Goal: Transaction & Acquisition: Purchase product/service

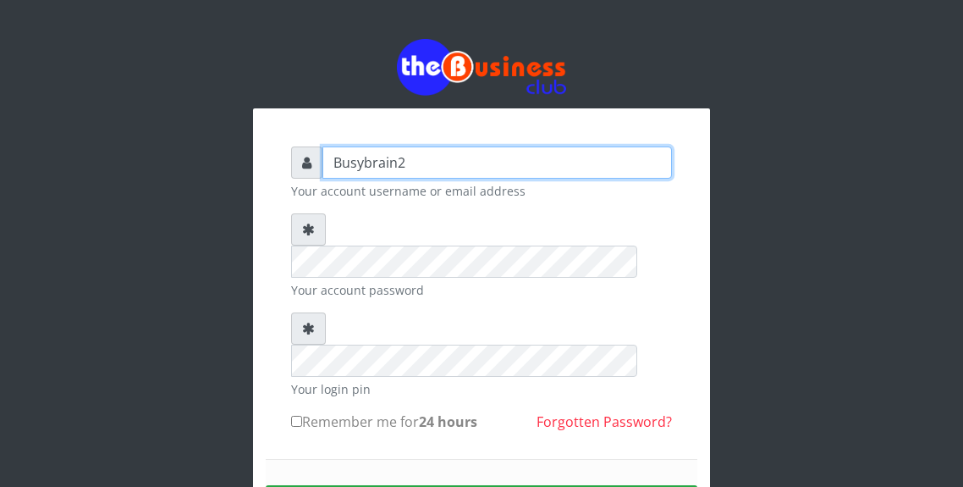
click at [470, 157] on input "Busybrain2" at bounding box center [498, 162] width 350 height 32
click at [460, 168] on input "Busybrain2" at bounding box center [498, 162] width 350 height 32
type input "B"
type input "Haibeekay"
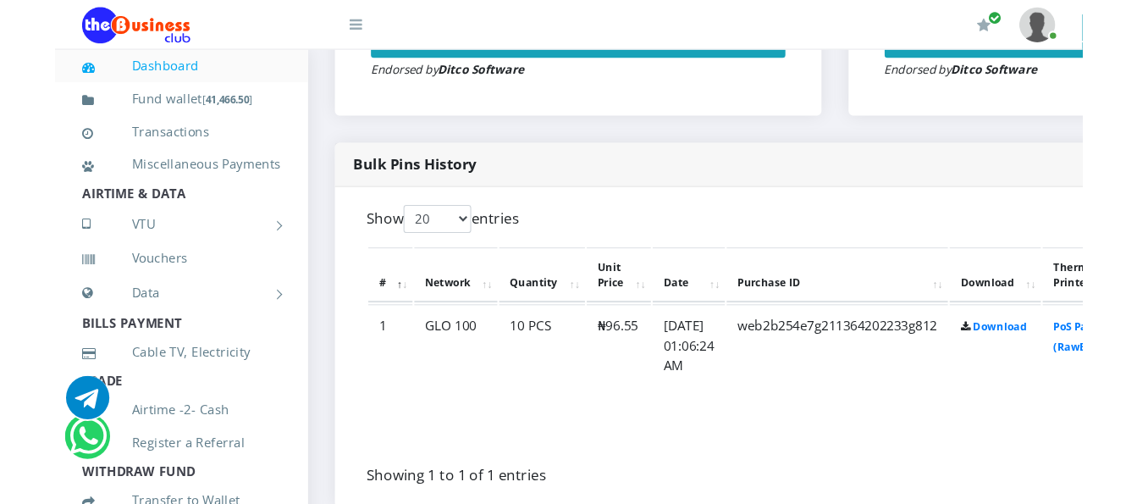
scroll to position [730, 0]
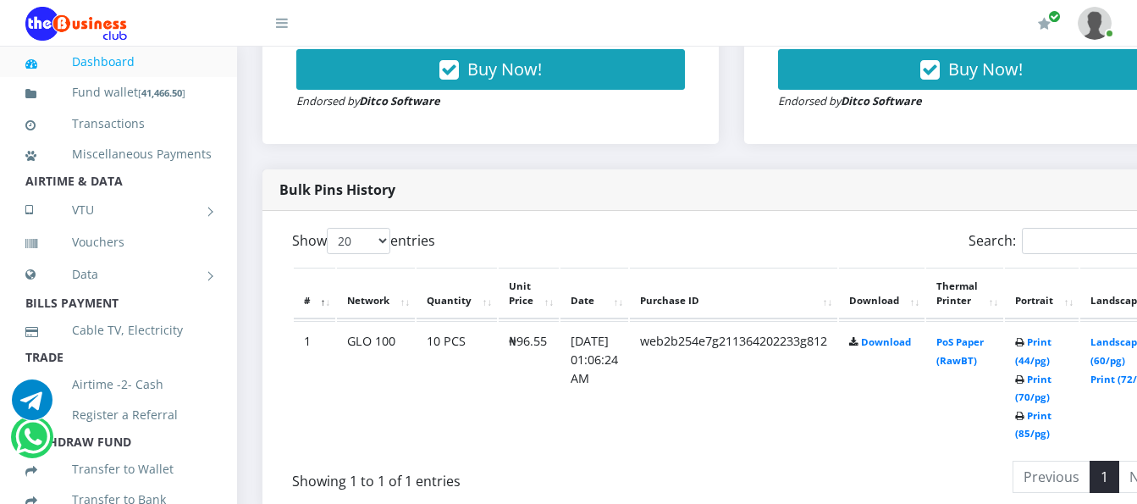
click at [641, 234] on div "Show 20 50 100 All entries" at bounding box center [505, 244] width 427 height 33
click at [962, 361] on link "PoS Paper (RawBT)" at bounding box center [959, 350] width 47 height 31
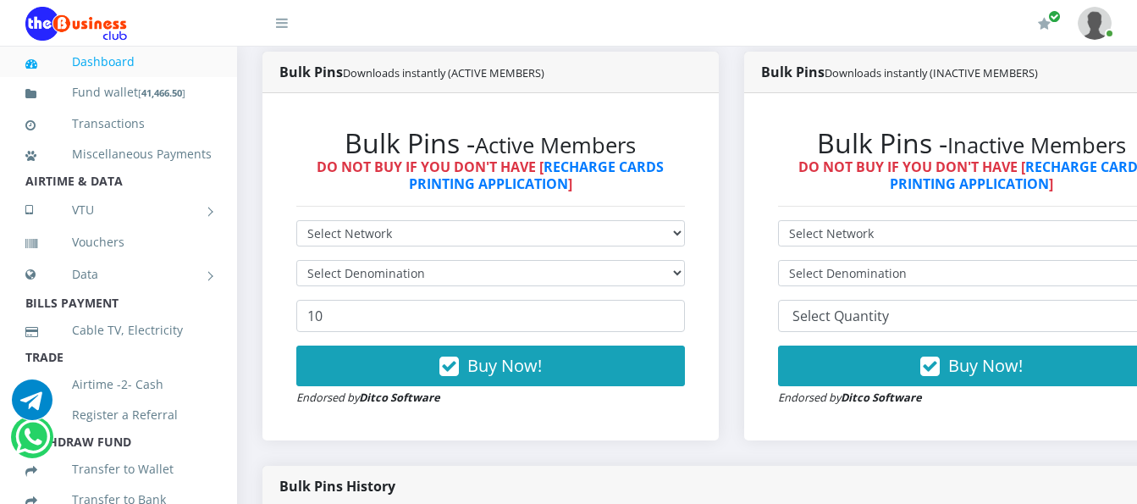
scroll to position [391, 0]
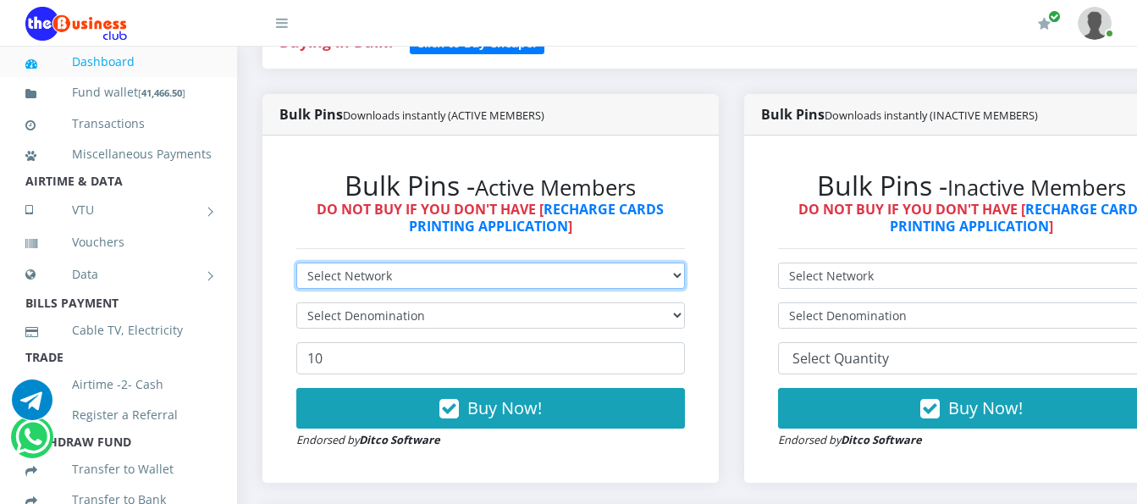
click at [664, 266] on select "Select Network MTN Globacom 9Mobile Airtel" at bounding box center [490, 275] width 389 height 26
select select "MTN"
click at [296, 266] on select "Select Network MTN Globacom 9Mobile Airtel" at bounding box center [490, 275] width 389 height 26
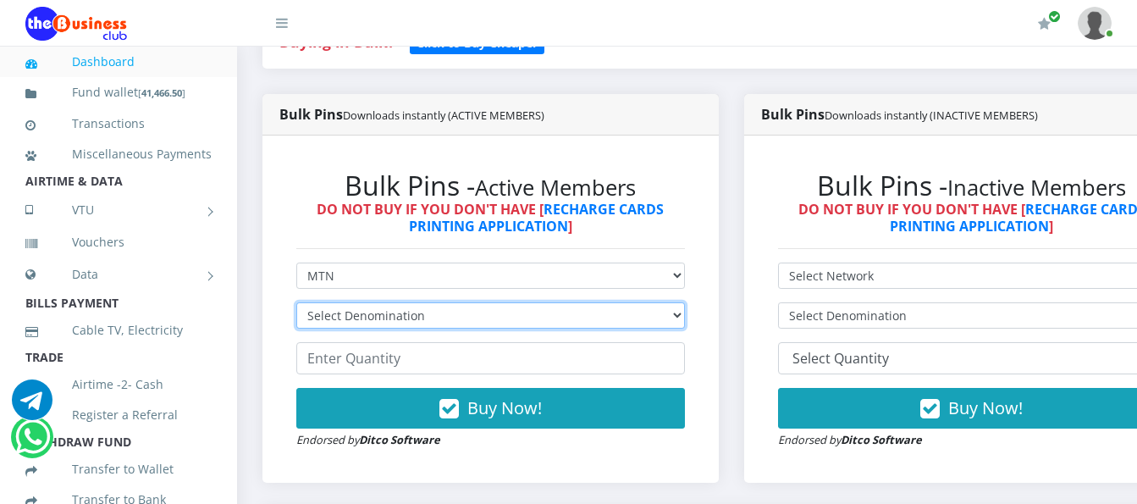
click at [595, 314] on select "Select Denomination MTN NGN100 - ₦96.99 MTN NGN200 - ₦193.98 MTN NGN400 - ₦387.…" at bounding box center [490, 315] width 389 height 26
select select "193.98-200"
click at [296, 306] on select "Select Denomination MTN NGN100 - ₦96.99 MTN NGN200 - ₦193.98 MTN NGN400 - ₦387.…" at bounding box center [490, 315] width 389 height 26
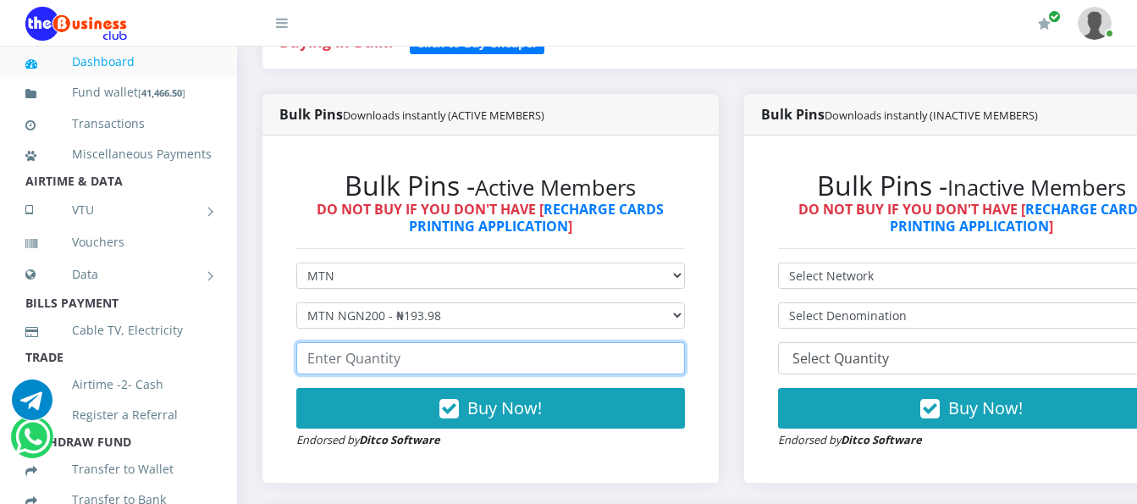
click at [539, 365] on input "number" at bounding box center [490, 358] width 389 height 32
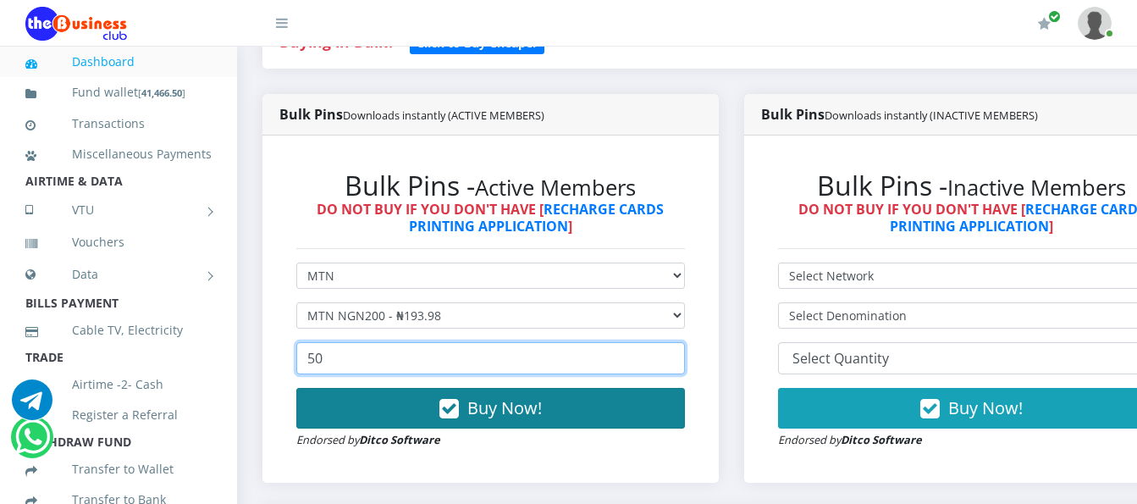
type input "50"
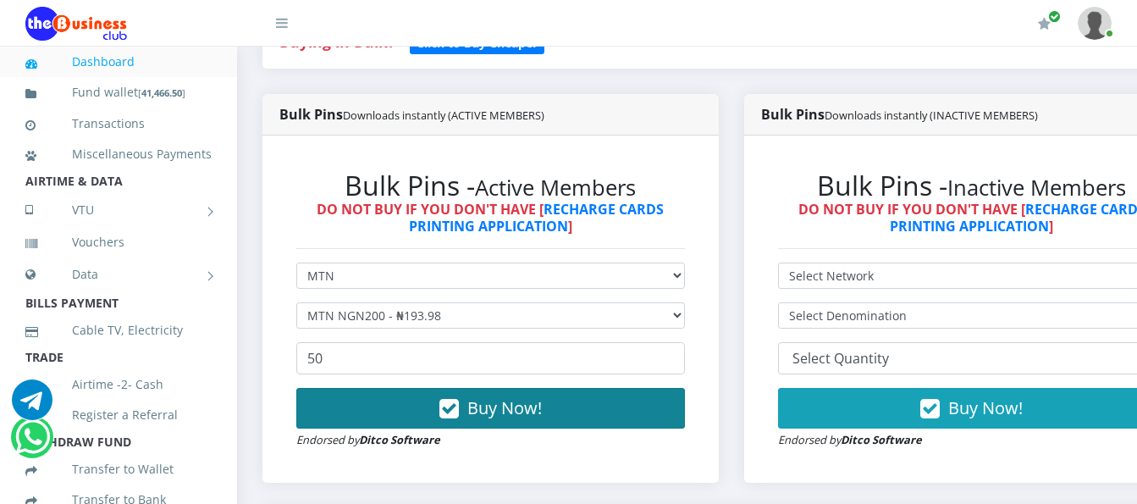
click at [609, 414] on button "Buy Now!" at bounding box center [490, 408] width 389 height 41
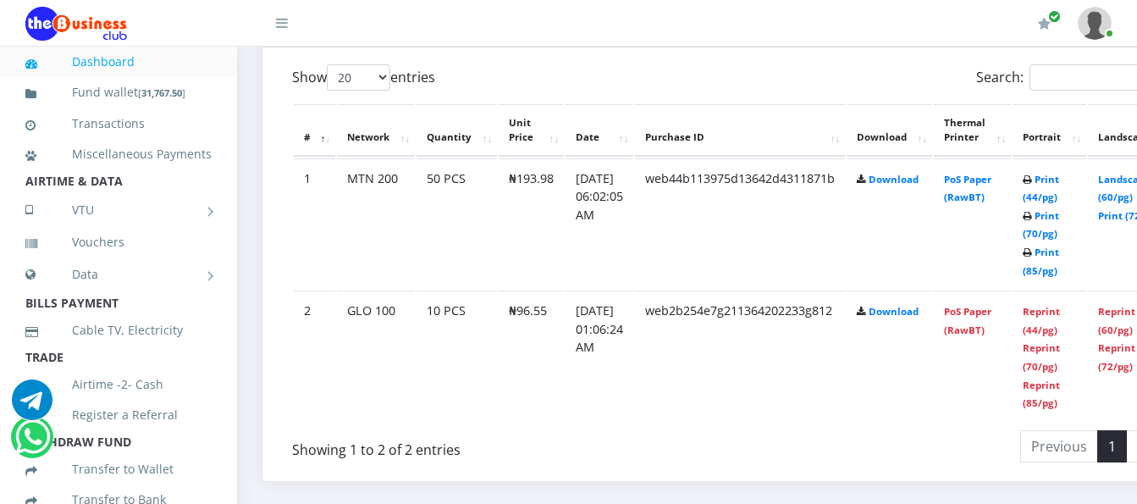
scroll to position [900, 0]
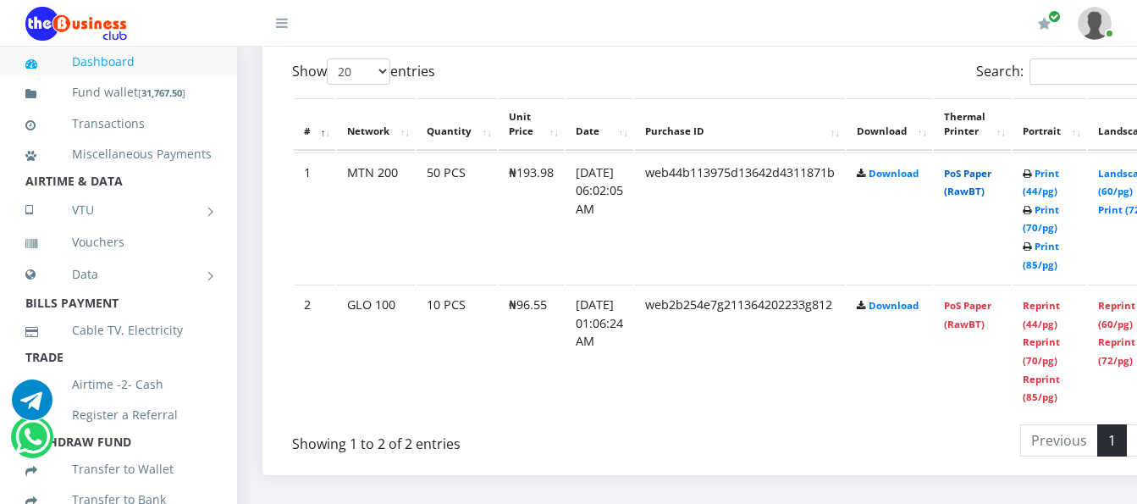
click at [991, 182] on link "PoS Paper (RawBT)" at bounding box center [967, 182] width 47 height 31
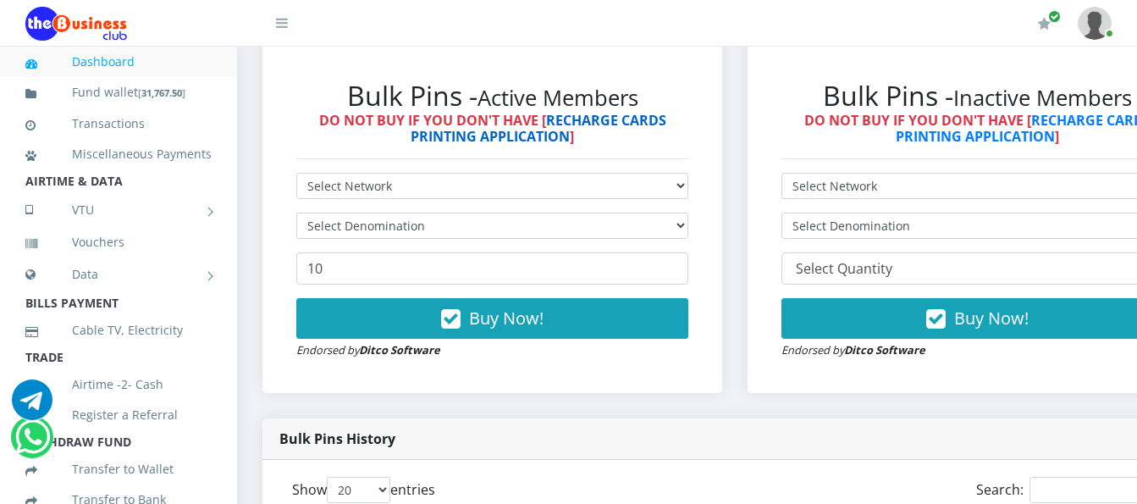
scroll to position [477, 0]
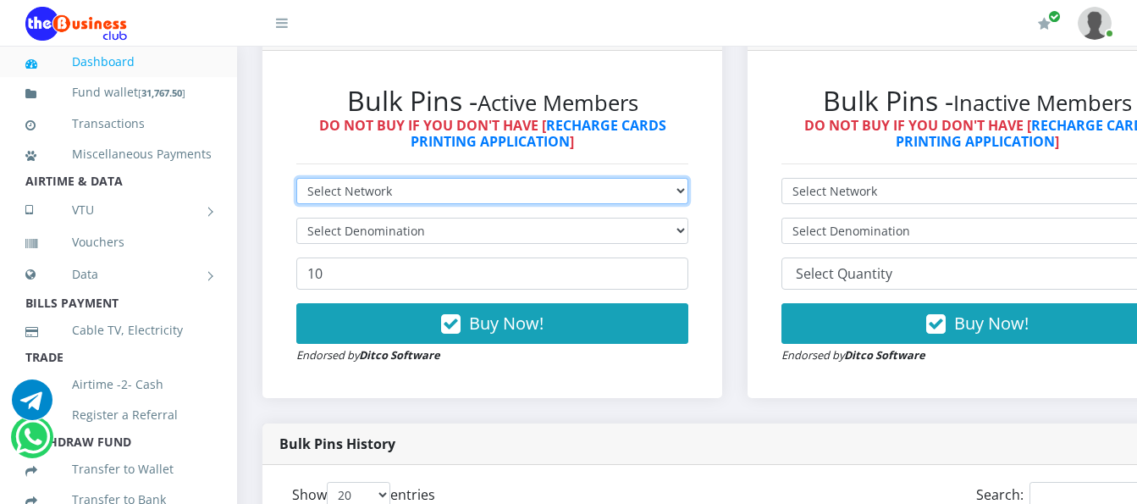
click at [558, 194] on select "Select Network MTN Globacom 9Mobile Airtel" at bounding box center [492, 191] width 392 height 26
select select "MTN"
click at [296, 181] on select "Select Network MTN Globacom 9Mobile Airtel" at bounding box center [492, 191] width 392 height 26
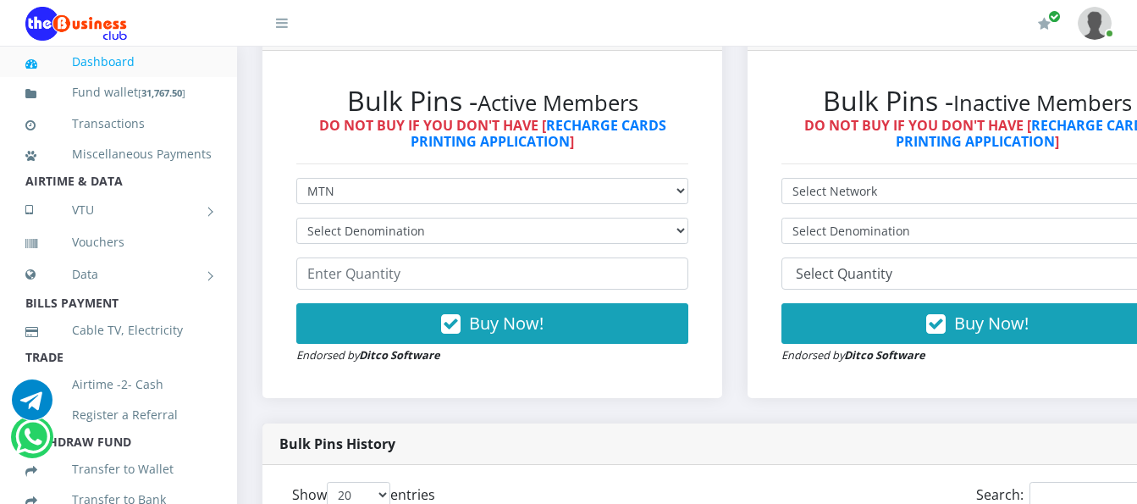
click at [535, 218] on form "Select Network MTN Globacom 9Mobile Airtel Select Denomination MTN NGN100 - ₦96…" at bounding box center [492, 271] width 392 height 186
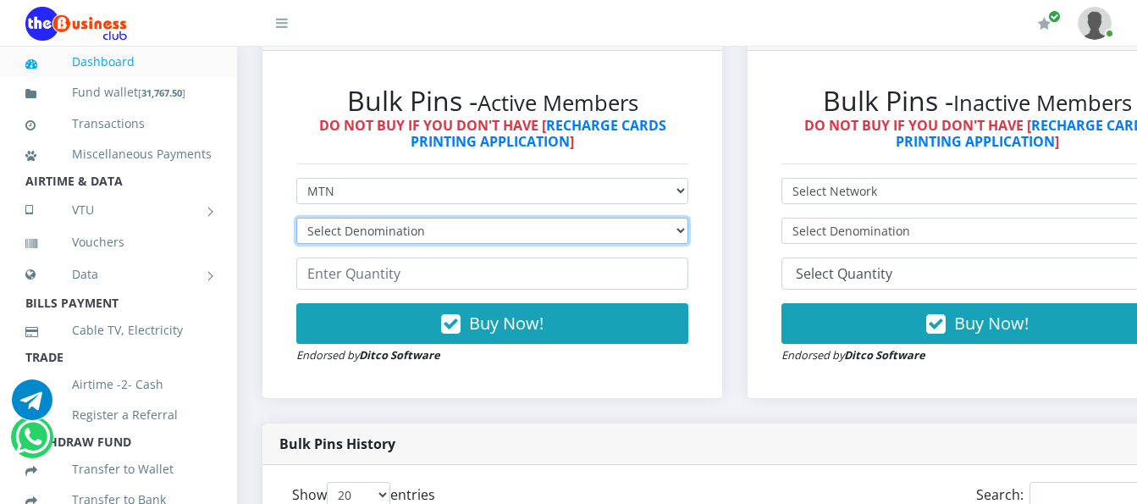
click at [532, 233] on select "Select Denomination MTN NGN100 - ₦96.99 MTN NGN200 - ₦193.98 MTN NGN400 - ₦387.…" at bounding box center [492, 231] width 392 height 26
select select "96.99-100"
click at [296, 221] on select "Select Denomination MTN NGN100 - ₦96.99 MTN NGN200 - ₦193.98 MTN NGN400 - ₦387.…" at bounding box center [492, 231] width 392 height 26
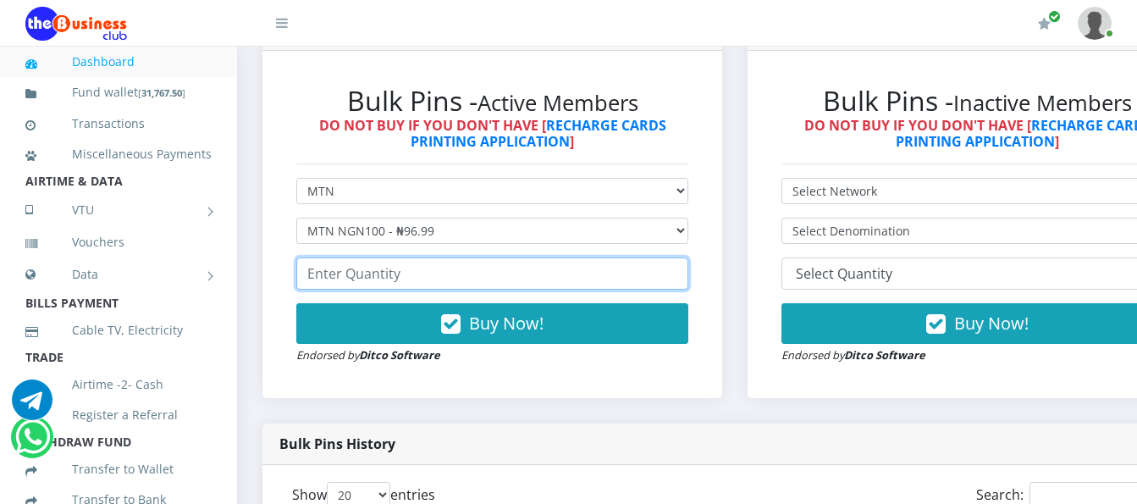
click at [519, 278] on input "number" at bounding box center [492, 273] width 392 height 32
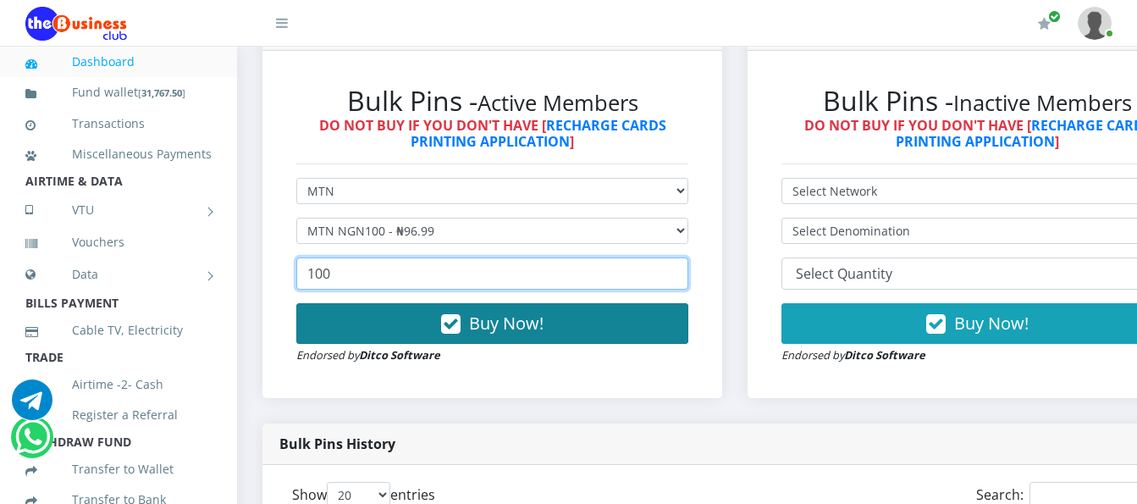
type input "100"
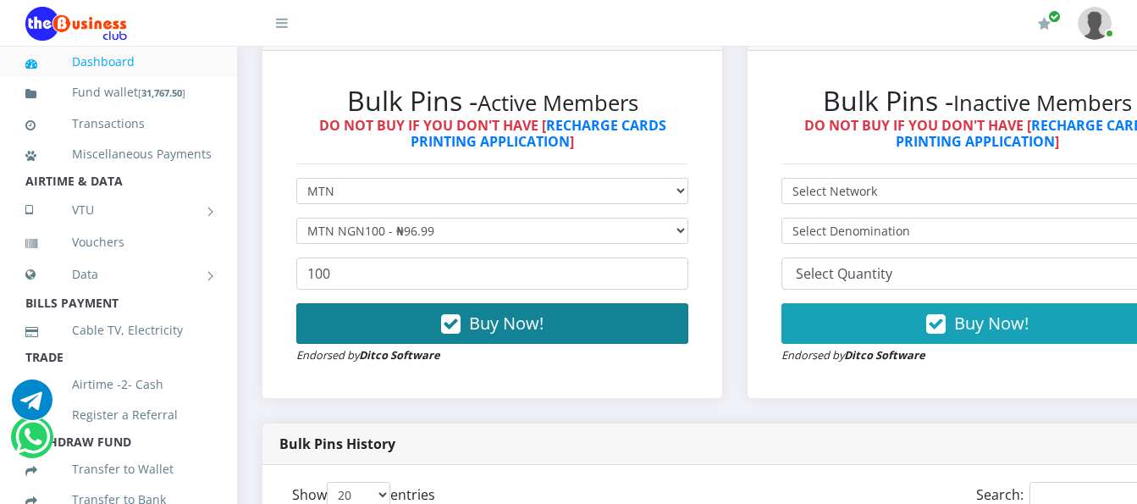
click at [599, 335] on button "Buy Now!" at bounding box center [492, 323] width 392 height 41
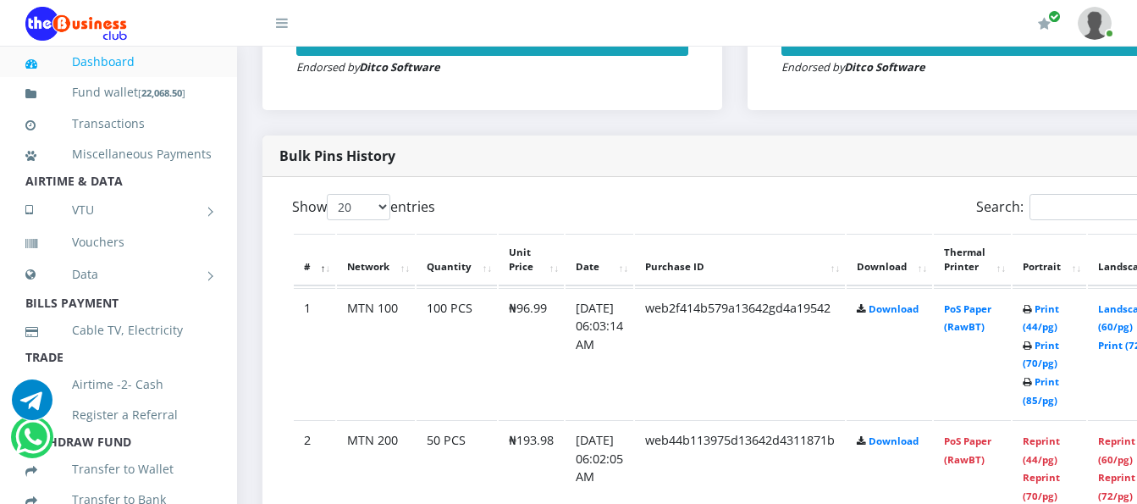
scroll to position [815, 0]
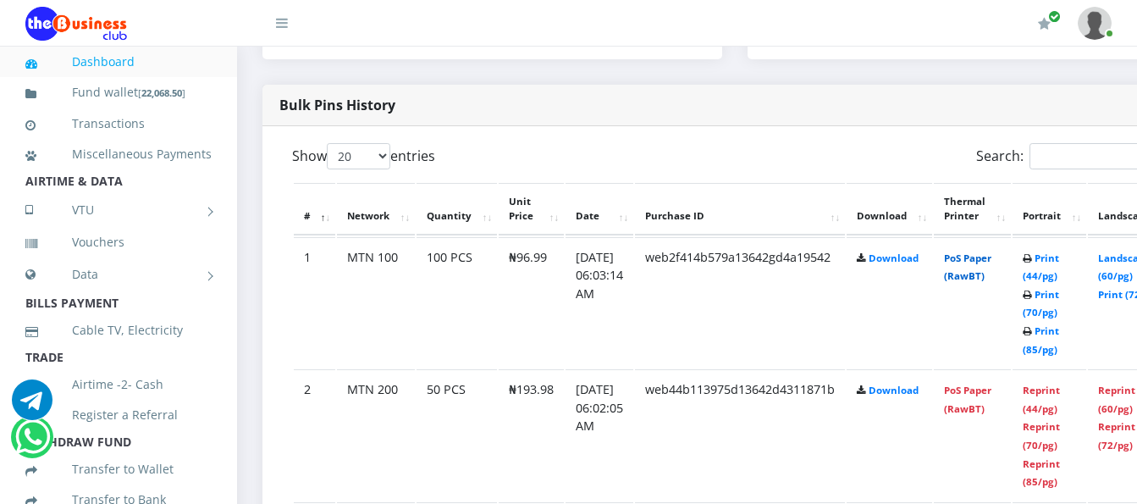
click at [986, 264] on link "PoS Paper (RawBT)" at bounding box center [967, 266] width 47 height 31
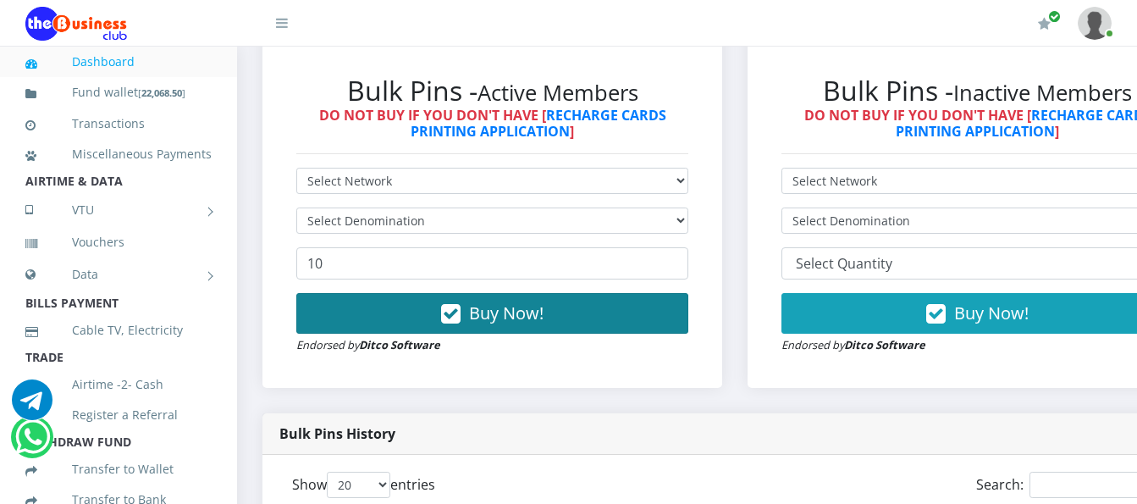
scroll to position [392, 0]
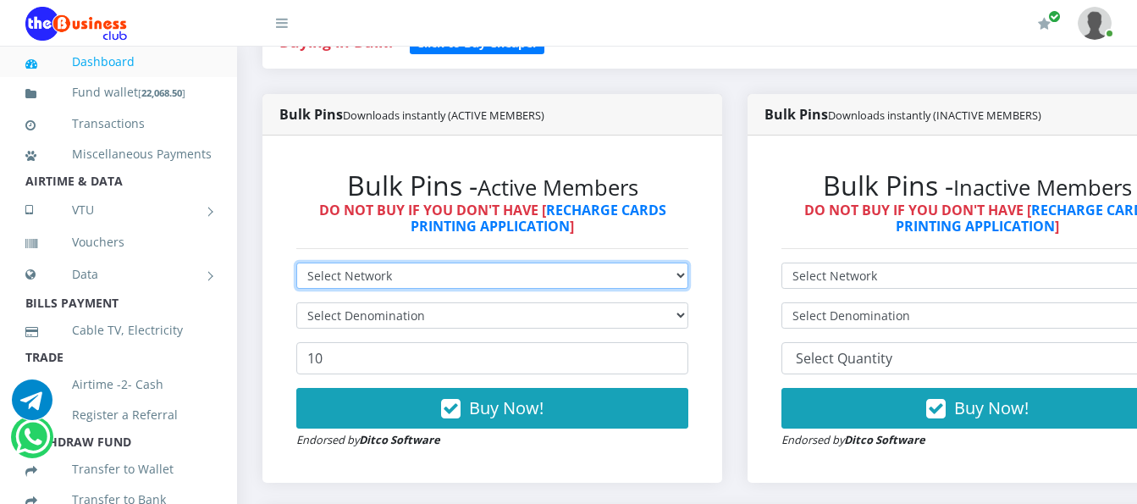
click at [563, 273] on select "Select Network MTN Globacom 9Mobile Airtel" at bounding box center [492, 275] width 392 height 26
select select "MTN"
click at [296, 266] on select "Select Network MTN Globacom 9Mobile Airtel" at bounding box center [492, 275] width 392 height 26
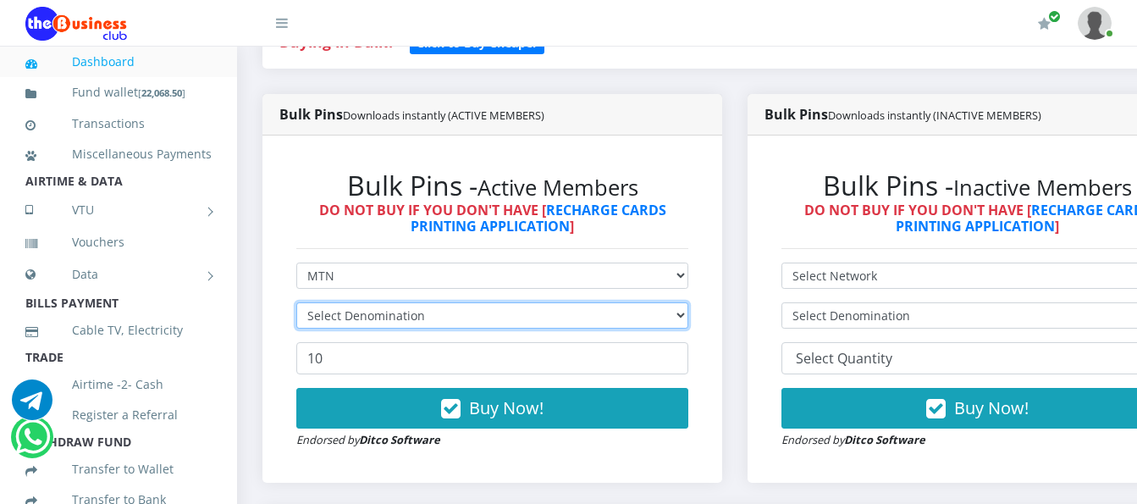
click at [562, 306] on select "Select Denomination" at bounding box center [492, 315] width 392 height 26
select select "484.95-500"
click at [296, 306] on select "Select Denomination MTN NGN100 - ₦96.99 MTN NGN200 - ₦193.98 MTN NGN400 - ₦387.…" at bounding box center [492, 315] width 392 height 26
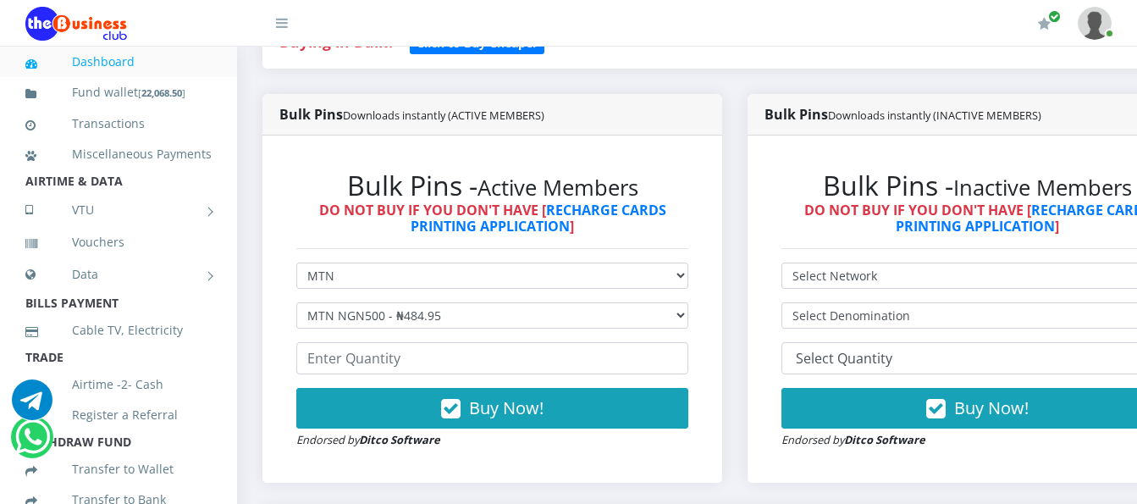
click at [434, 380] on form "Select Network MTN Globacom 9Mobile Airtel Select Denomination MTN NGN100 - ₦96…" at bounding box center [492, 355] width 392 height 186
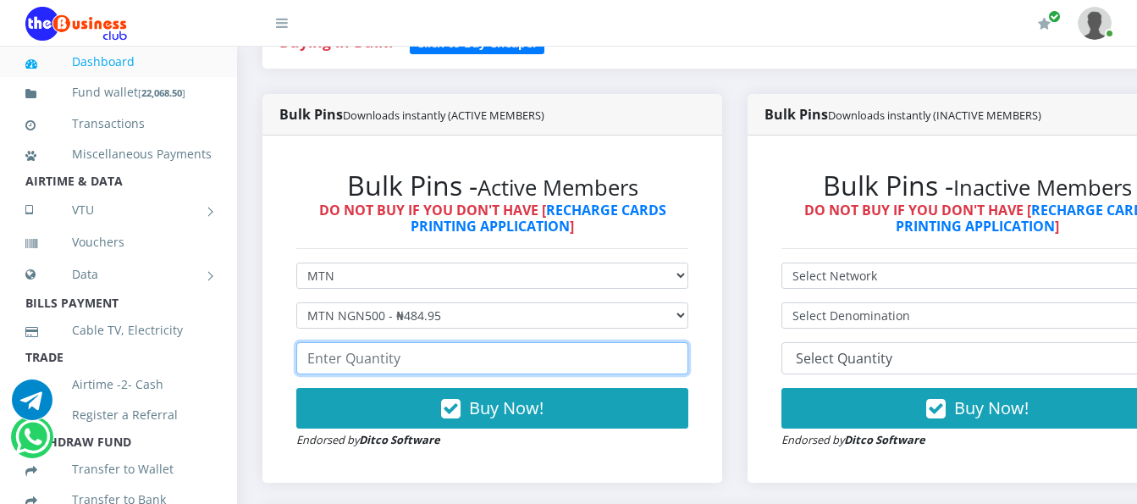
click at [441, 365] on input "number" at bounding box center [492, 358] width 392 height 32
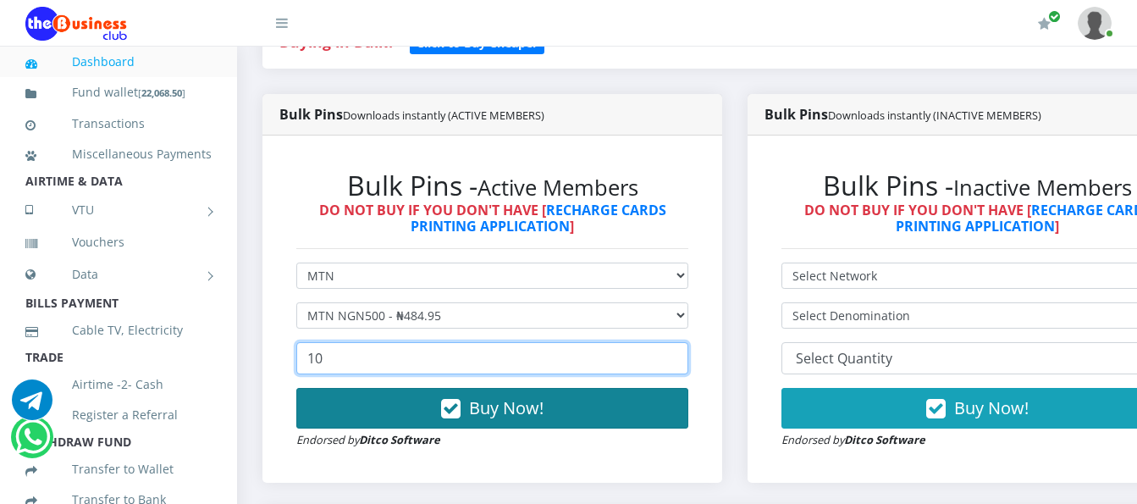
type input "10"
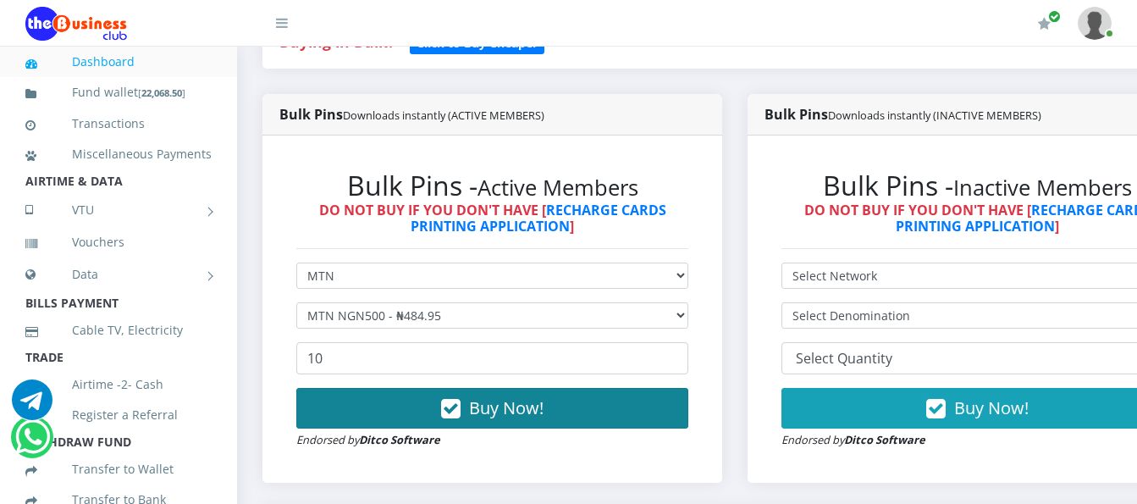
click at [543, 418] on span "Buy Now!" at bounding box center [506, 407] width 74 height 23
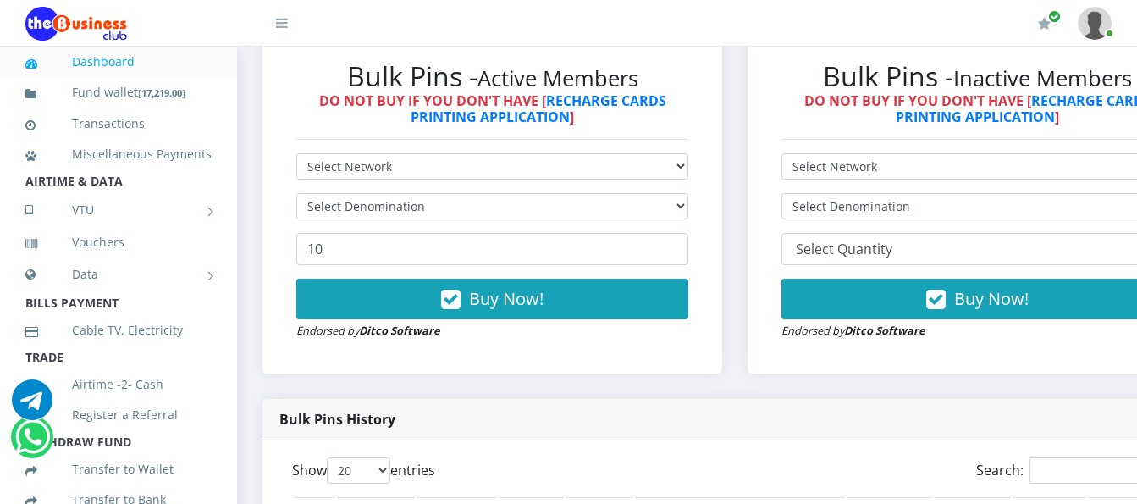
scroll to position [731, 0]
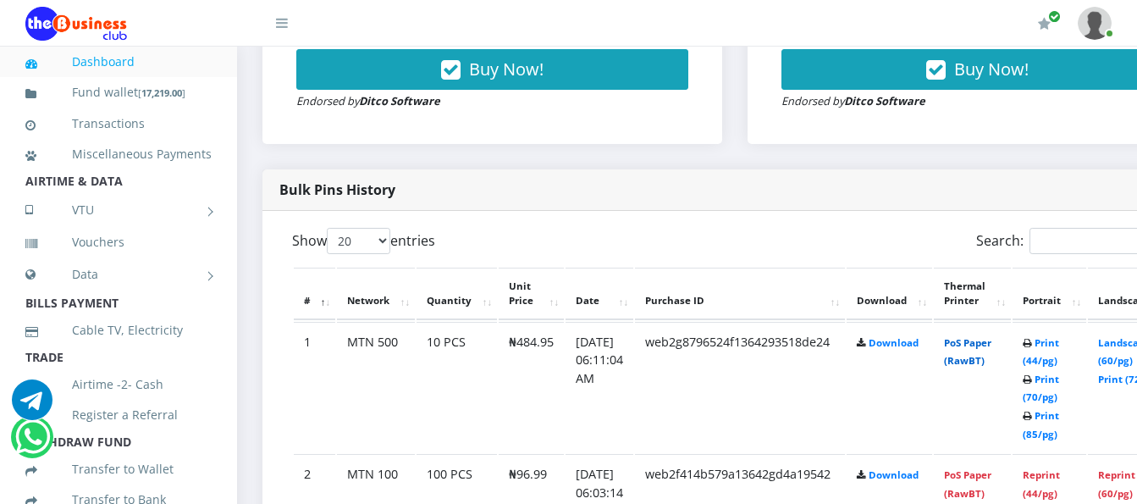
click at [991, 346] on link "PoS Paper (RawBT)" at bounding box center [967, 351] width 47 height 31
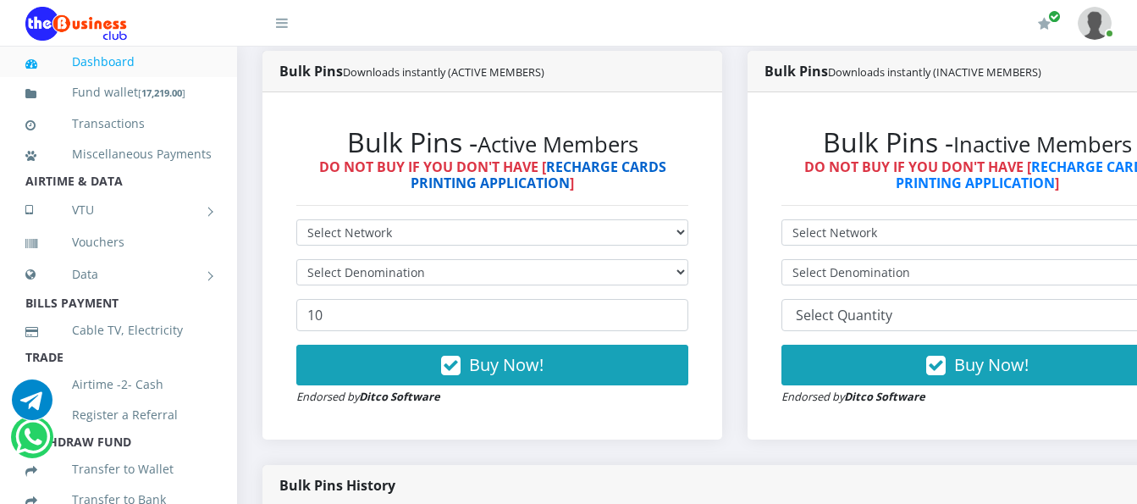
scroll to position [477, 0]
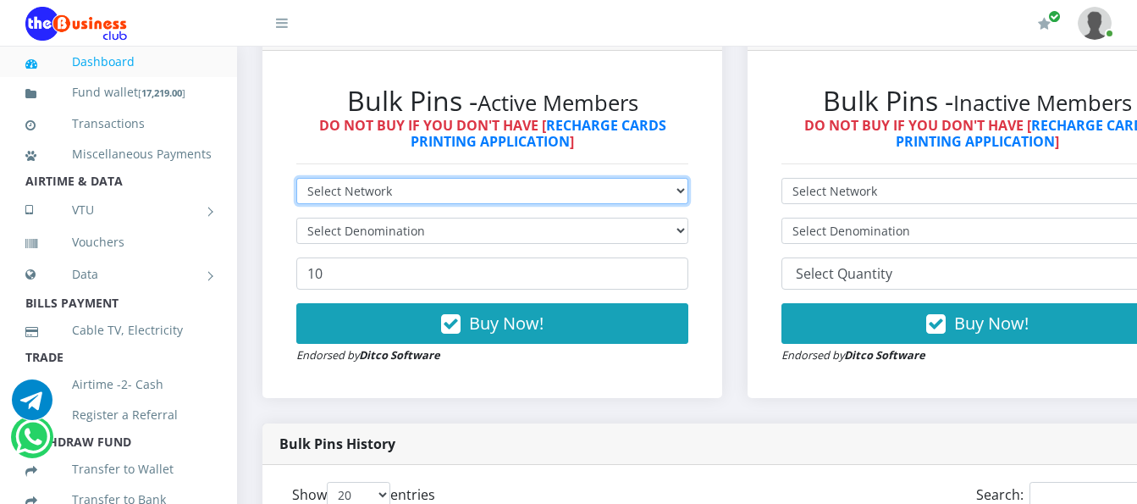
click at [576, 185] on select "Select Network MTN Globacom 9Mobile Airtel" at bounding box center [492, 191] width 392 height 26
select select "Airtel"
click at [296, 181] on select "Select Network MTN Globacom 9Mobile Airtel" at bounding box center [492, 191] width 392 height 26
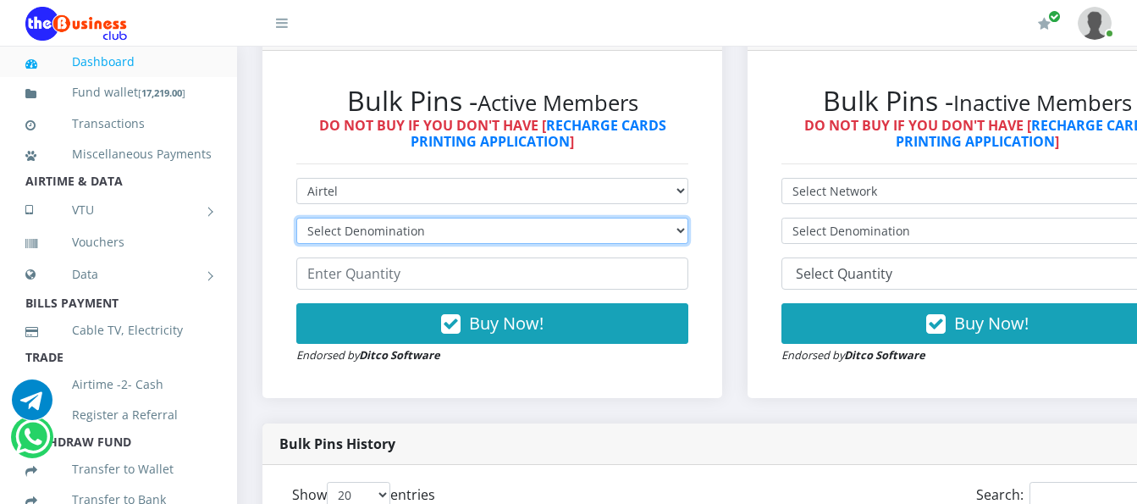
click at [553, 231] on select "Select Denomination Airtel NGN100 - ₦96.38 Airtel NGN200 - ₦192.76 Airtel NGN50…" at bounding box center [492, 231] width 392 height 26
click at [296, 221] on select "Select Denomination Airtel NGN100 - ₦96.38 Airtel NGN200 - ₦192.76 Airtel NGN50…" at bounding box center [492, 231] width 392 height 26
click at [554, 235] on select "Select Denomination Airtel NGN100 - ₦96.38 Airtel NGN200 - ₦192.76 Airtel NGN50…" at bounding box center [492, 231] width 392 height 26
select select "481.9-500"
click at [296, 221] on select "Select Denomination Airtel NGN100 - ₦96.38 Airtel NGN200 - ₦192.76 Airtel NGN50…" at bounding box center [492, 231] width 392 height 26
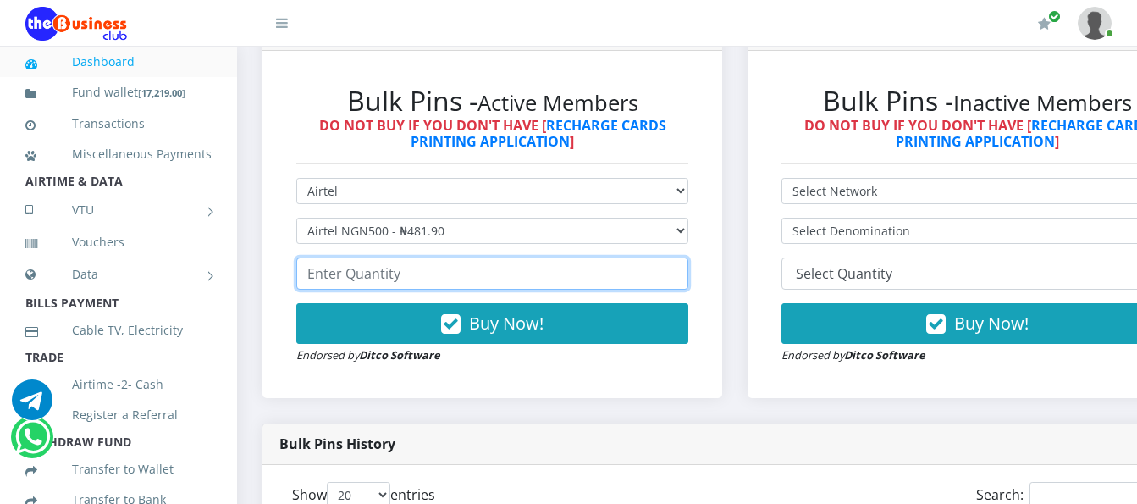
click at [547, 272] on input "number" at bounding box center [492, 273] width 392 height 32
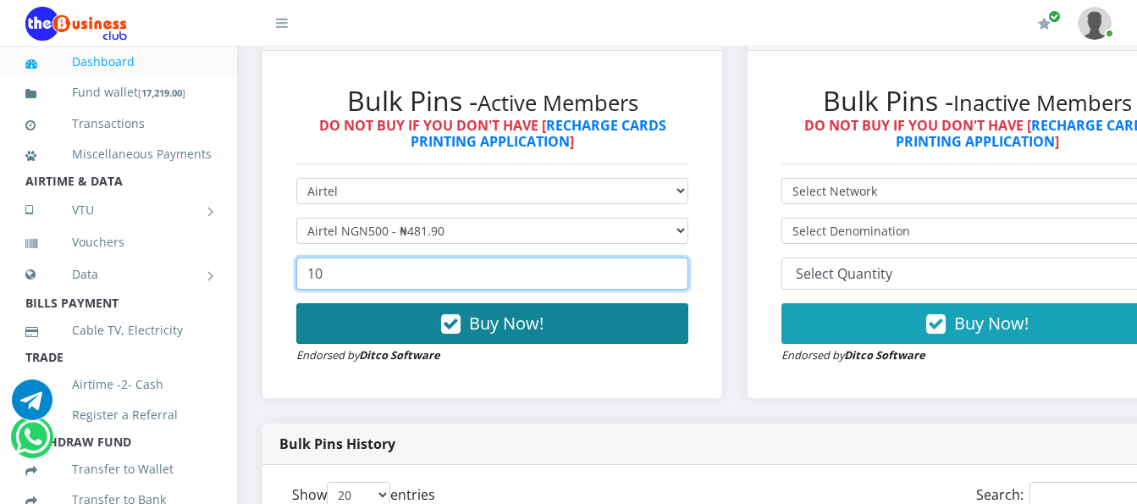
type input "10"
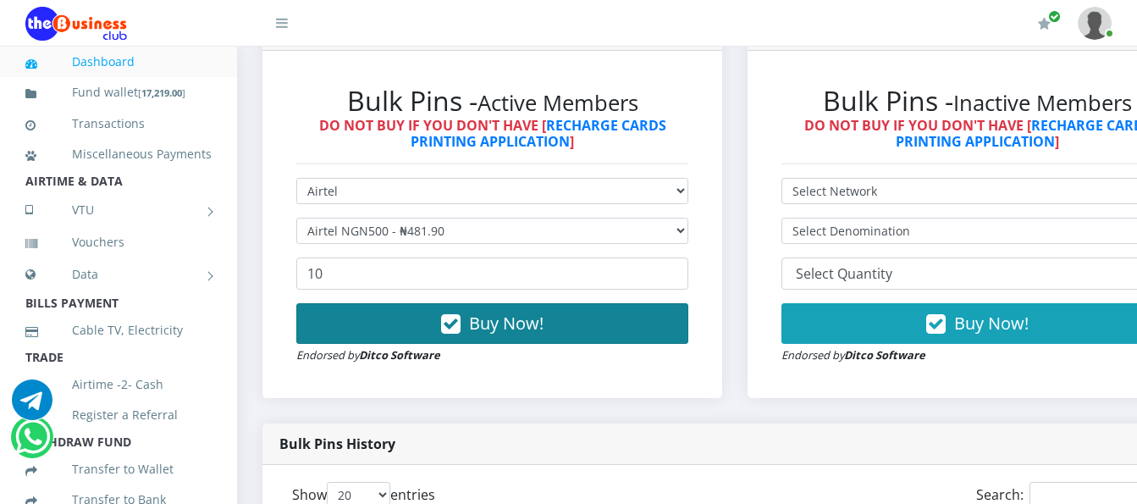
click at [607, 343] on button "Buy Now!" at bounding box center [492, 323] width 392 height 41
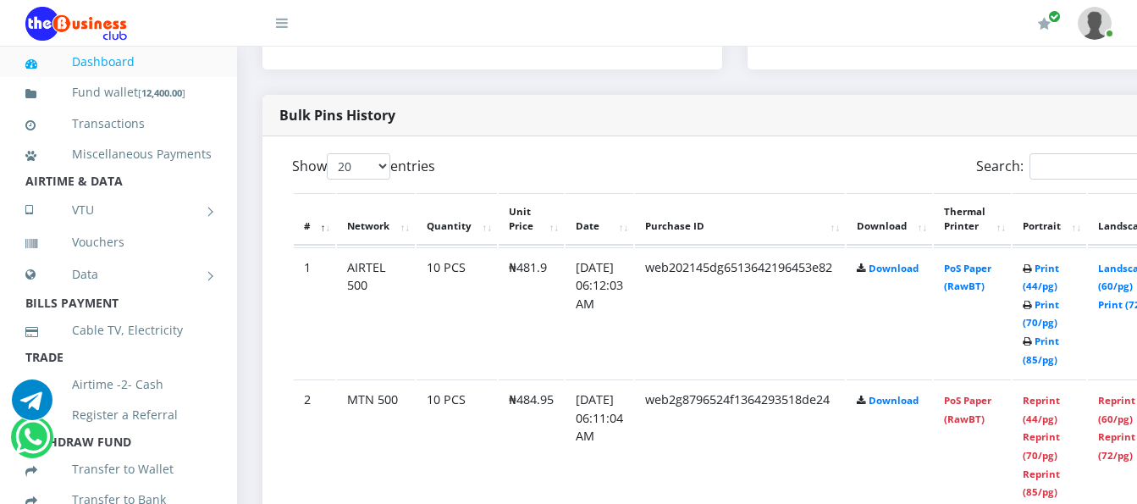
scroll to position [815, 0]
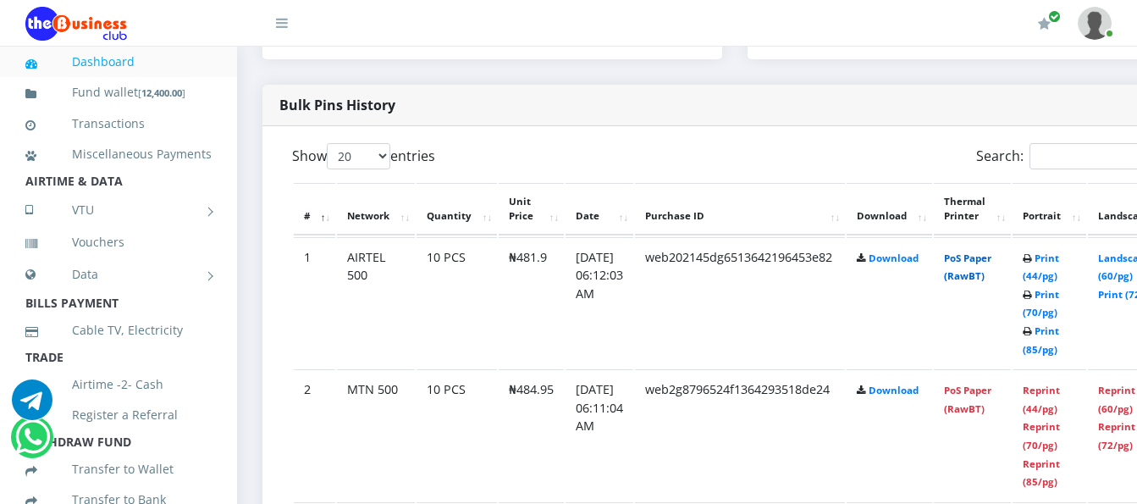
click at [991, 273] on link "PoS Paper (RawBT)" at bounding box center [967, 266] width 47 height 31
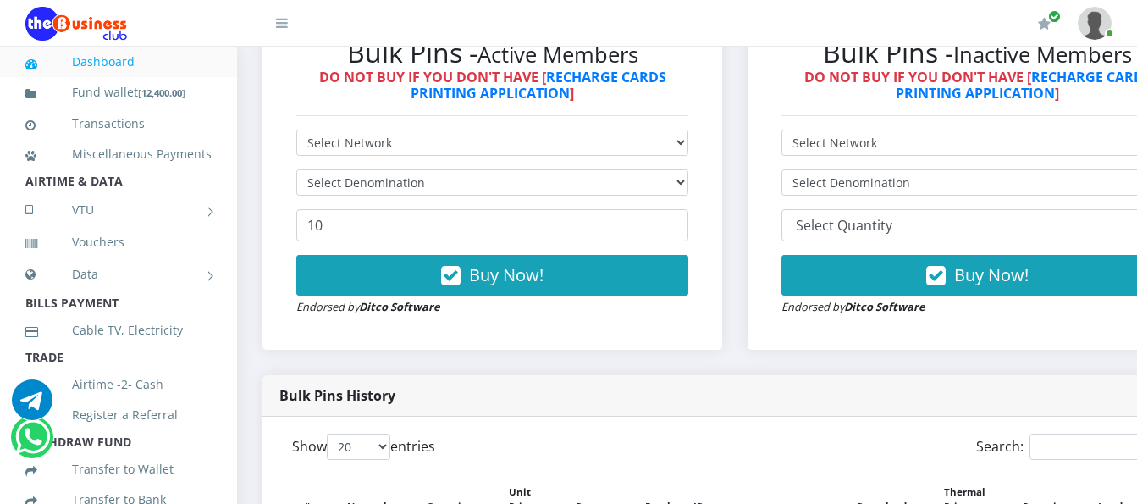
scroll to position [392, 0]
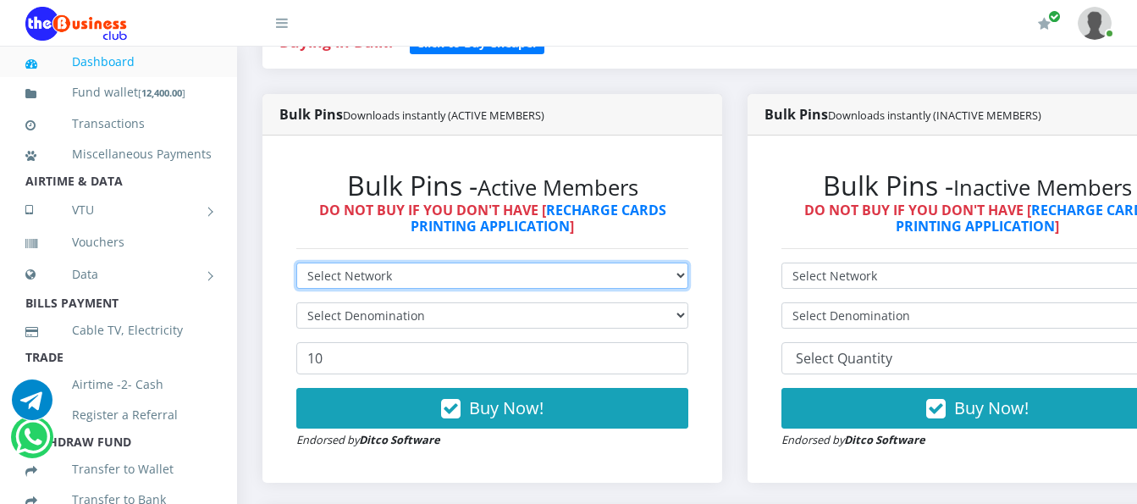
click at [640, 273] on select "Select Network MTN Globacom 9Mobile Airtel" at bounding box center [492, 275] width 392 height 26
select select "Airtel"
click at [296, 266] on select "Select Network MTN Globacom 9Mobile Airtel" at bounding box center [492, 275] width 392 height 26
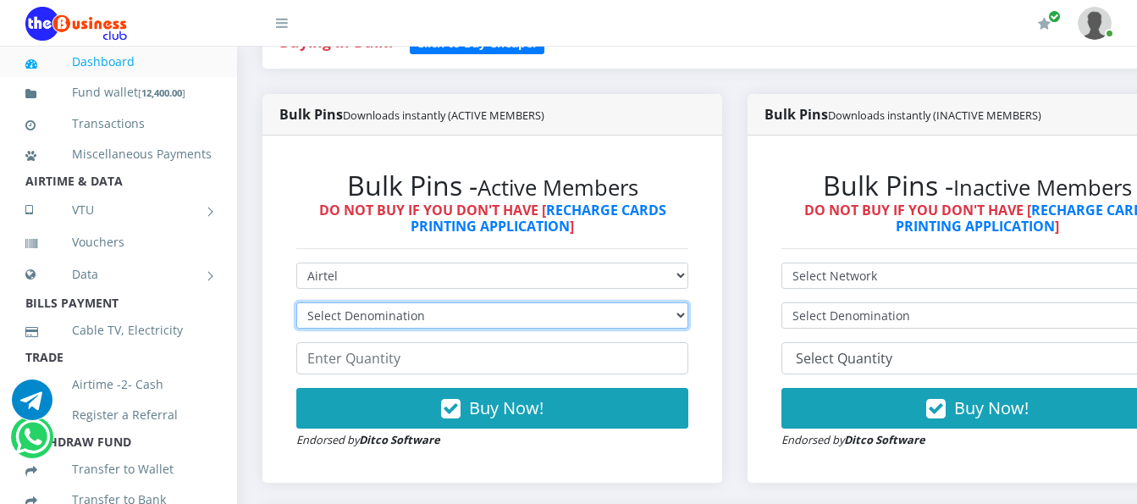
click at [646, 314] on select "Select Denomination Airtel NGN100 - ₦96.38 Airtel NGN200 - ₦192.76 Airtel NGN50…" at bounding box center [492, 315] width 392 height 26
click at [296, 306] on select "Select Denomination Airtel NGN100 - ₦96.38 Airtel NGN200 - ₦192.76 Airtel NGN50…" at bounding box center [492, 315] width 392 height 26
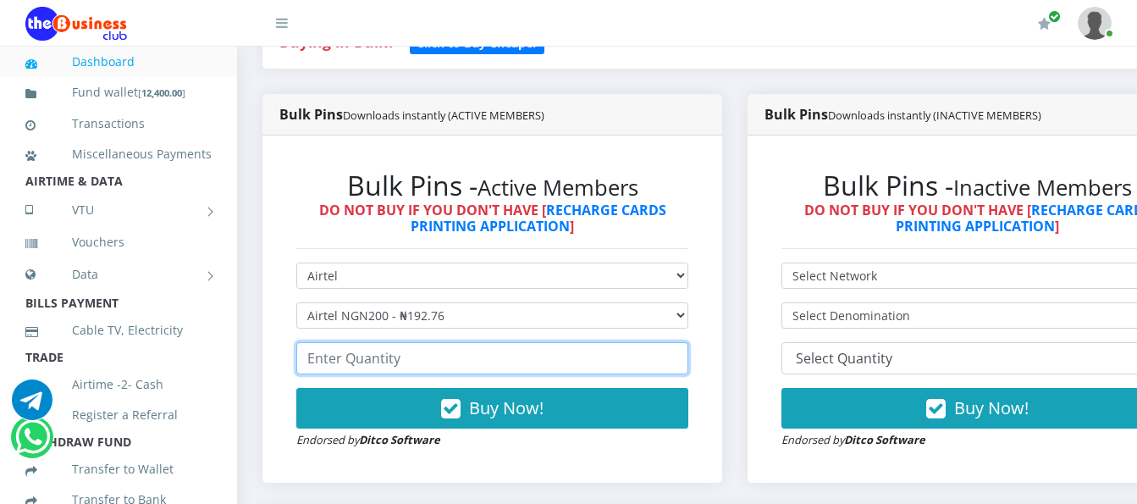
click at [635, 368] on input "number" at bounding box center [492, 358] width 392 height 32
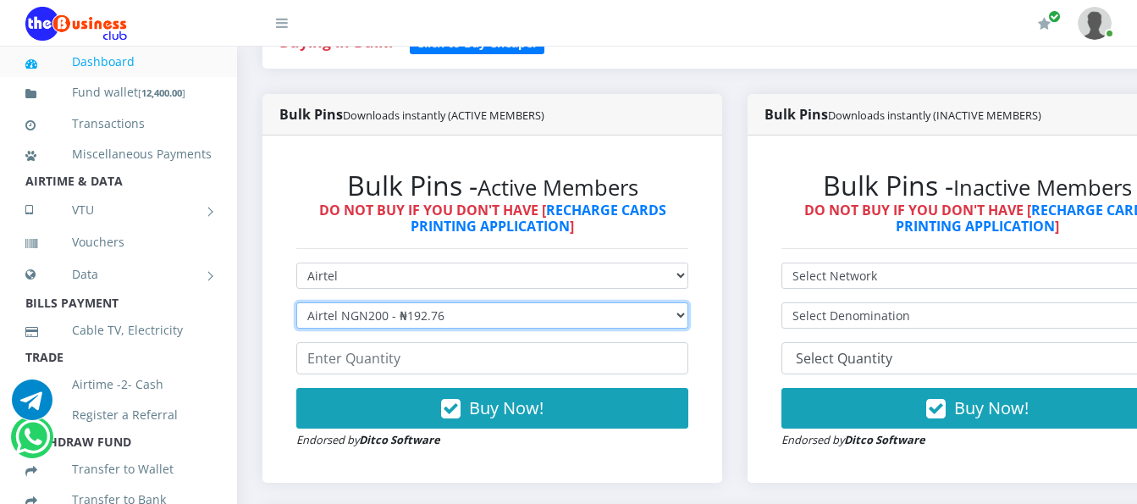
click at [682, 321] on select "Select Denomination Airtel NGN100 - ₦96.38 Airtel NGN200 - ₦192.76 Airtel NGN50…" at bounding box center [492, 315] width 392 height 26
select select "96.38-100"
click at [296, 306] on select "Select Denomination Airtel NGN100 - ₦96.38 Airtel NGN200 - ₦192.76 Airtel NGN50…" at bounding box center [492, 315] width 392 height 26
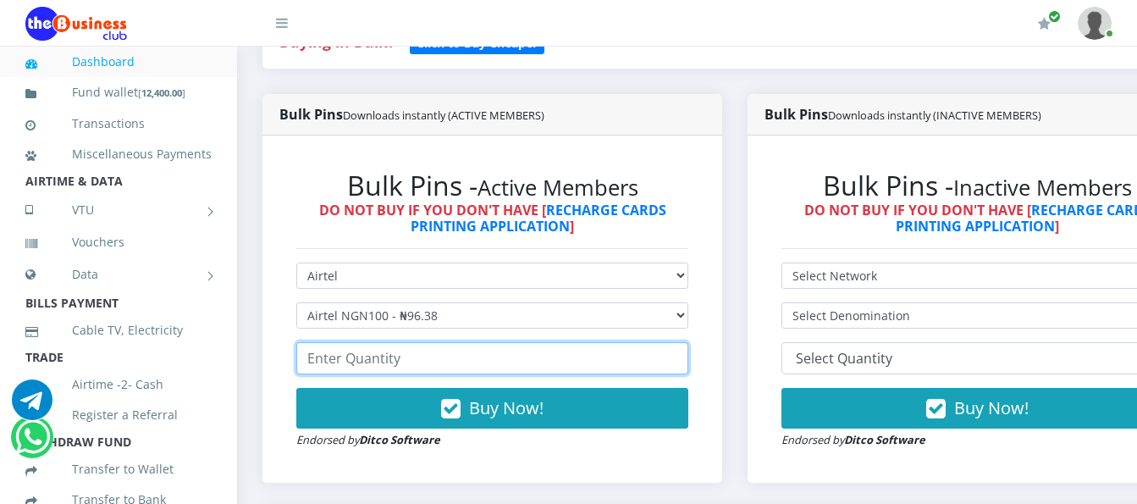
click at [640, 358] on input "number" at bounding box center [492, 358] width 392 height 32
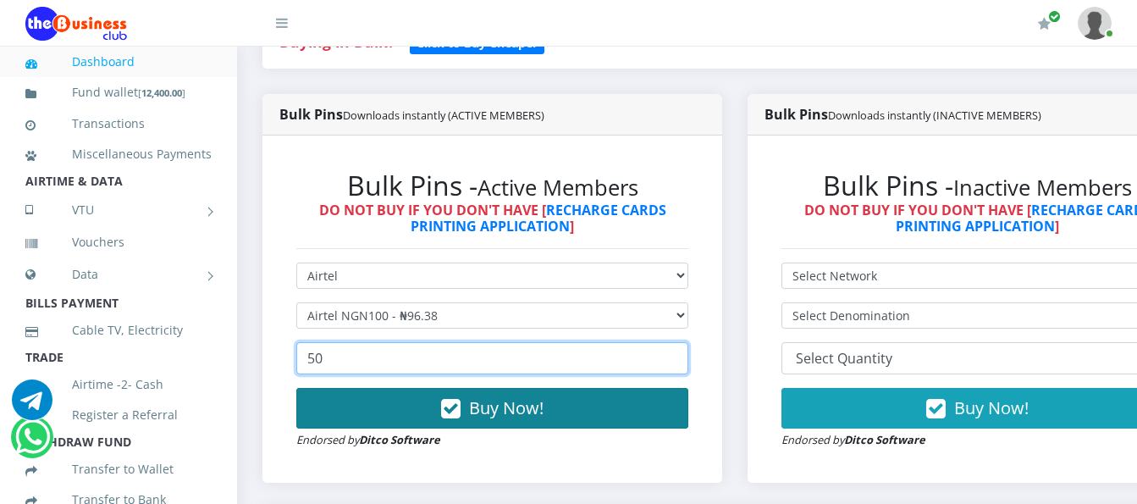
type input "50"
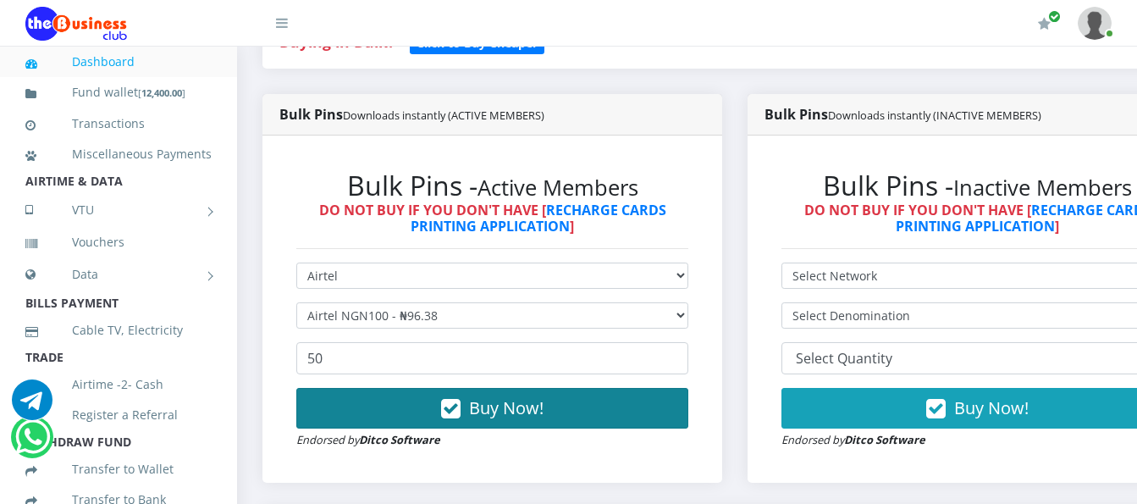
click at [526, 410] on span "Buy Now!" at bounding box center [506, 407] width 74 height 23
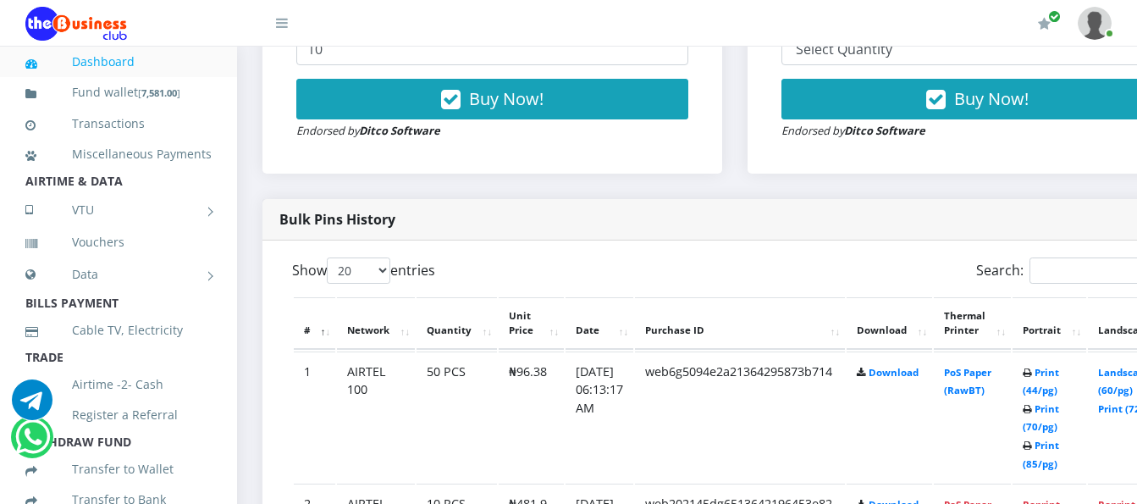
scroll to position [731, 0]
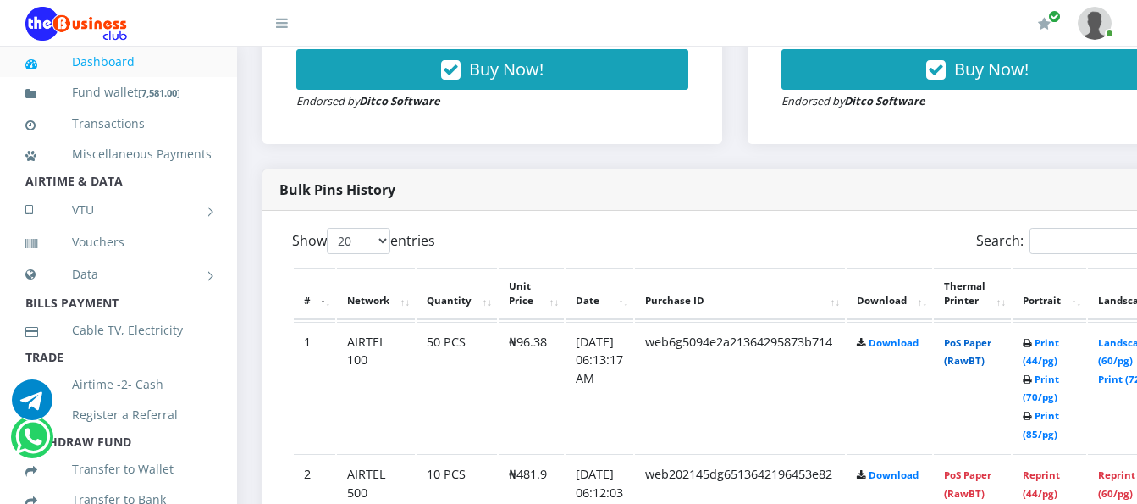
click at [986, 350] on link "PoS Paper (RawBT)" at bounding box center [967, 351] width 47 height 31
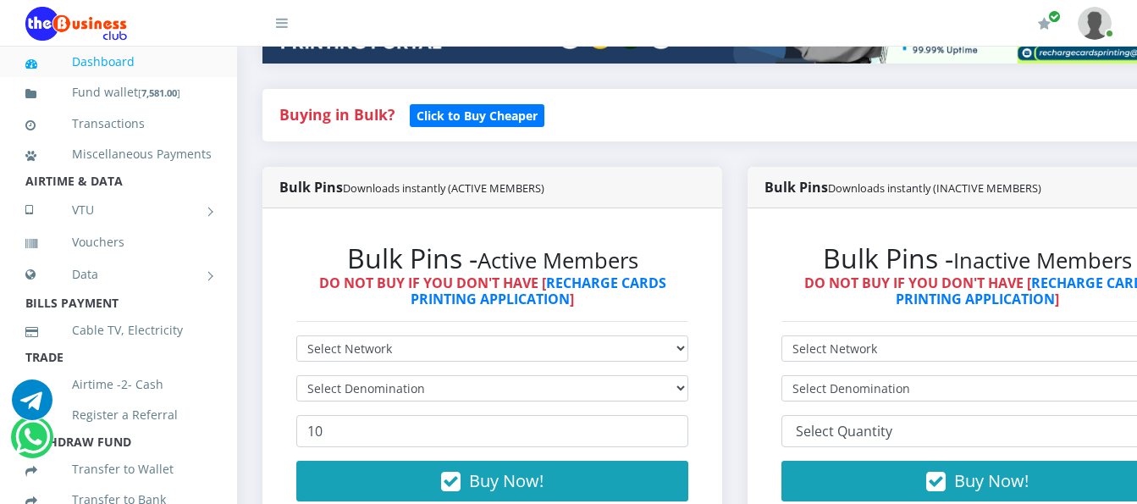
scroll to position [307, 0]
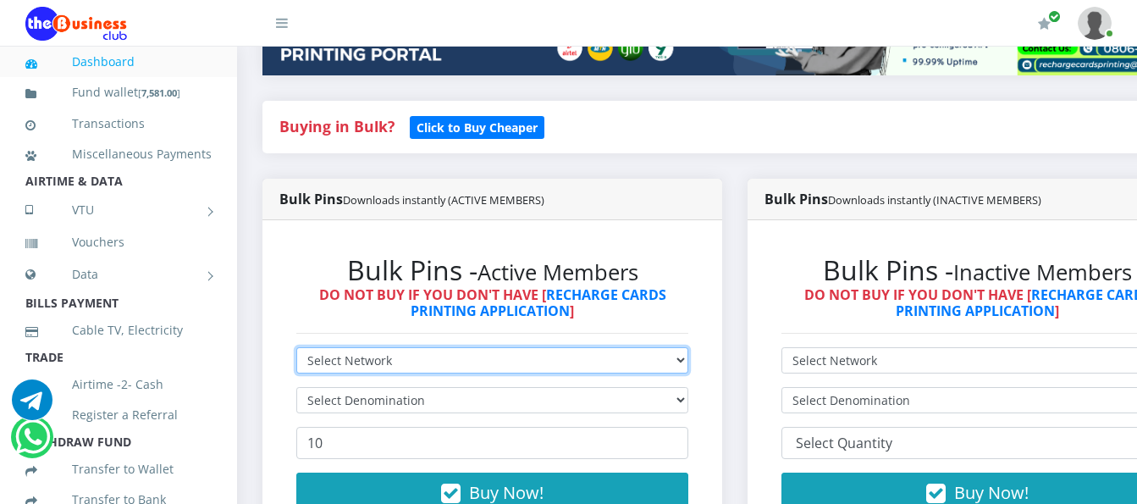
click at [611, 357] on select "Select Network MTN Globacom 9Mobile Airtel" at bounding box center [492, 360] width 392 height 26
select select "Airtel"
click at [296, 350] on select "Select Network MTN Globacom 9Mobile Airtel" at bounding box center [492, 360] width 392 height 26
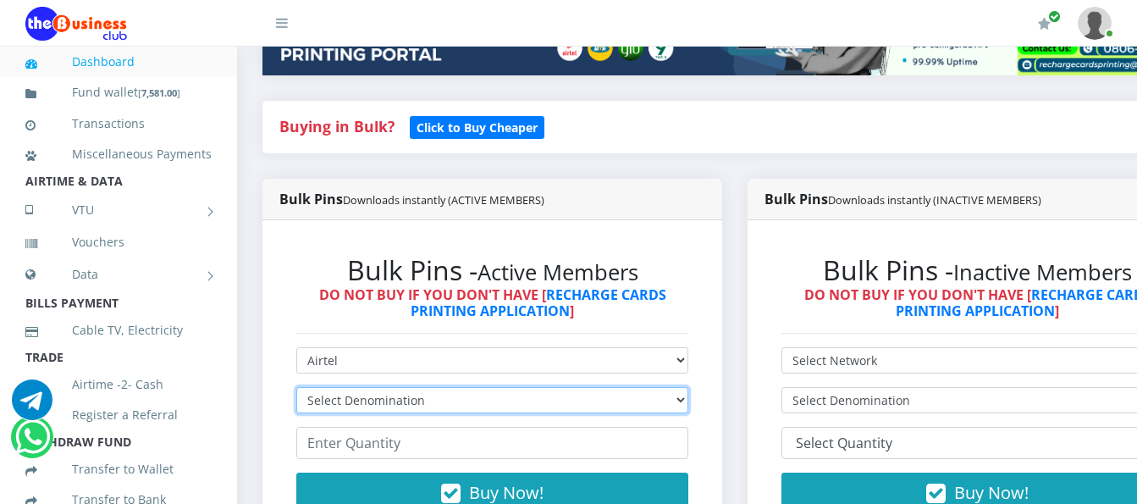
click at [549, 397] on select "Select Denomination Airtel NGN100 - ₦96.38 Airtel NGN200 - ₦192.76 Airtel NGN50…" at bounding box center [492, 400] width 392 height 26
select select "192.76-200"
click at [296, 390] on select "Select Denomination Airtel NGN100 - ₦96.38 Airtel NGN200 - ₦192.76 Airtel NGN50…" at bounding box center [492, 400] width 392 height 26
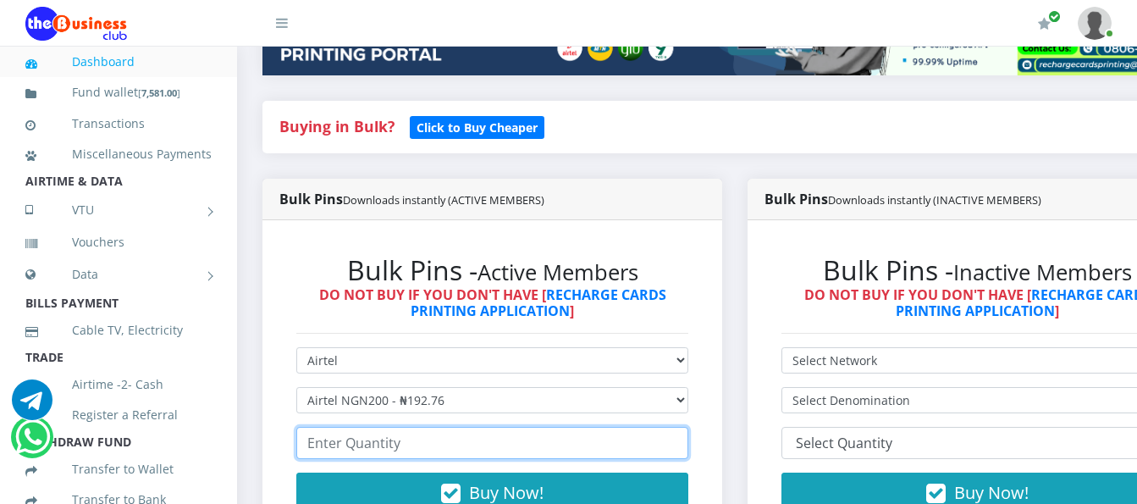
click at [460, 445] on input "number" at bounding box center [492, 443] width 392 height 32
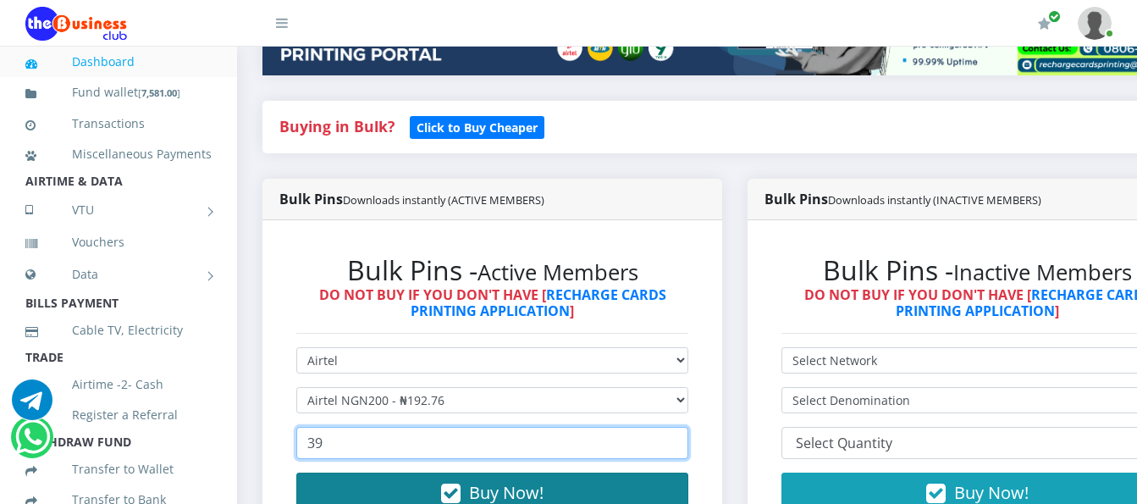
type input "39"
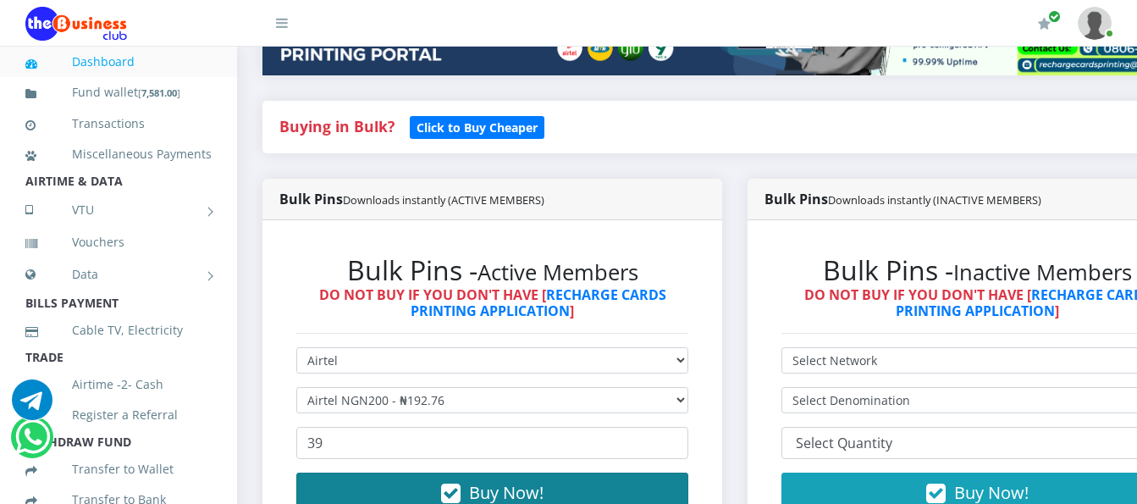
click at [460, 489] on icon "button" at bounding box center [450, 493] width 19 height 17
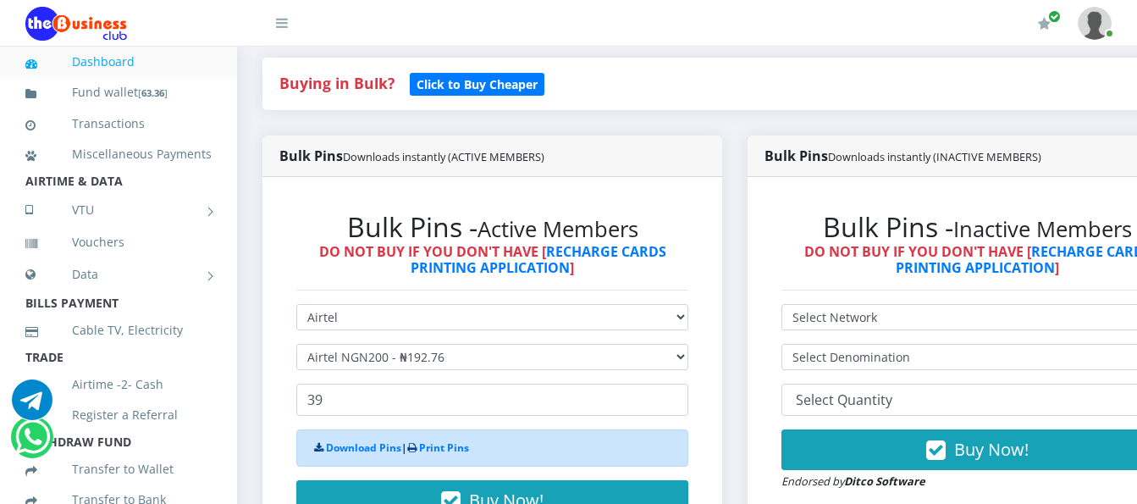
scroll to position [392, 0]
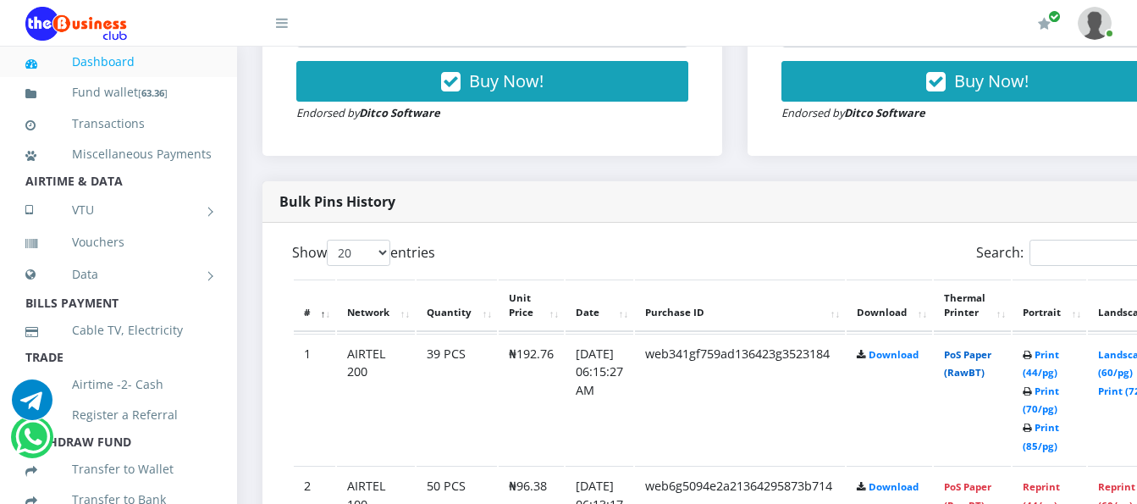
click at [981, 369] on link "PoS Paper (RawBT)" at bounding box center [967, 363] width 47 height 31
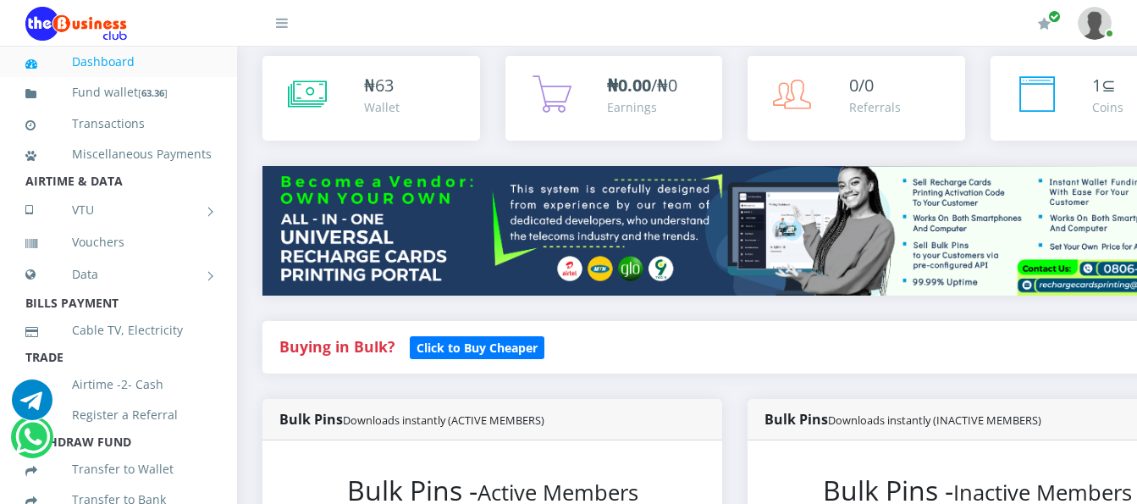
scroll to position [41, 0]
